Goal: Navigation & Orientation: Find specific page/section

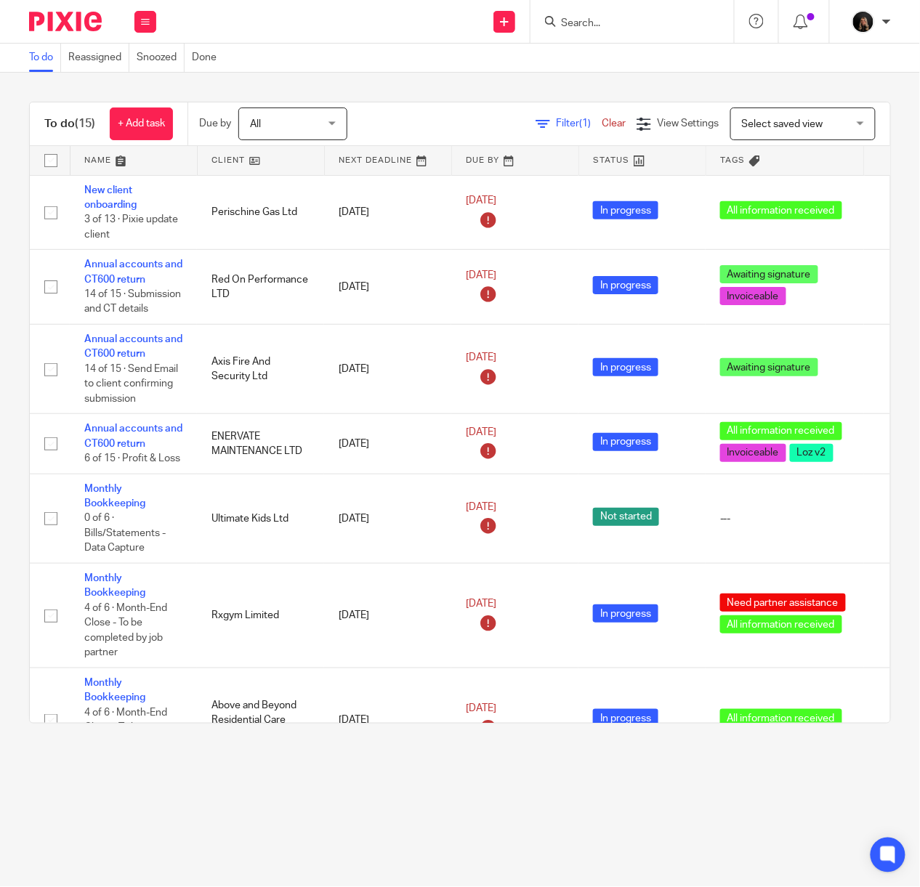
click at [85, 16] on img at bounding box center [65, 22] width 73 height 20
click at [92, 18] on img at bounding box center [65, 22] width 73 height 20
drag, startPoint x: 89, startPoint y: 16, endPoint x: 129, endPoint y: 1, distance: 42.8
click at [89, 16] on img at bounding box center [65, 22] width 73 height 20
